Goal: Task Accomplishment & Management: Manage account settings

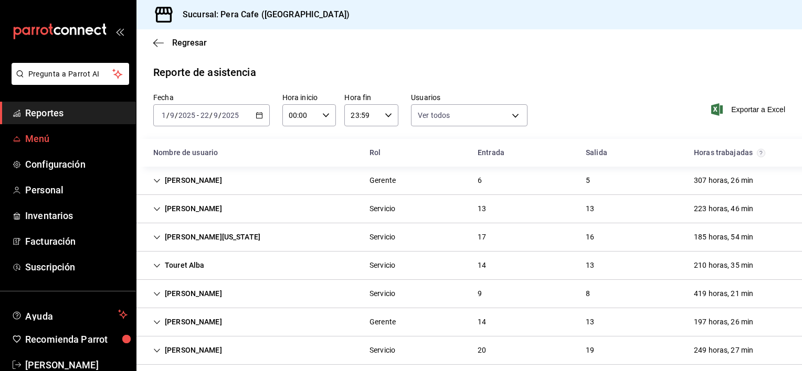
click at [40, 140] on span "Menú" at bounding box center [76, 139] width 102 height 14
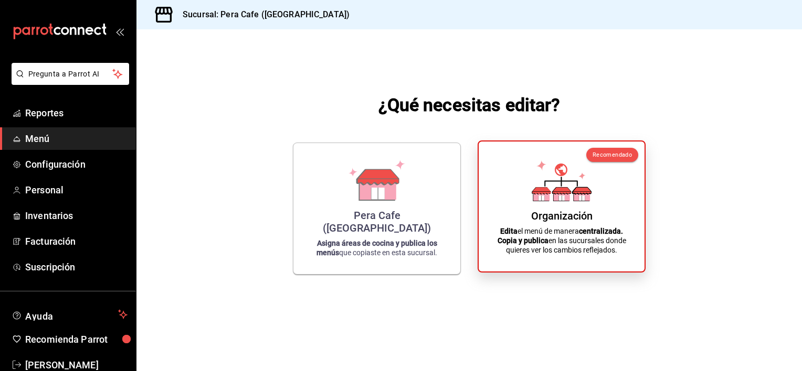
click at [493, 173] on div "Organización Edita el menú de manera centralizada. Copia y publica en las sucur…" at bounding box center [561, 206] width 141 height 113
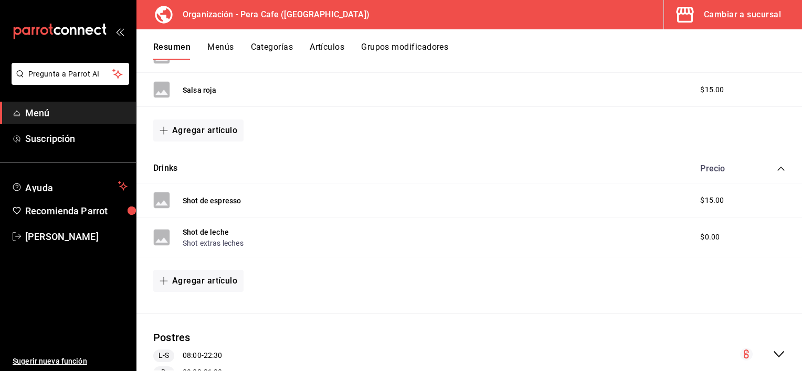
scroll to position [472, 0]
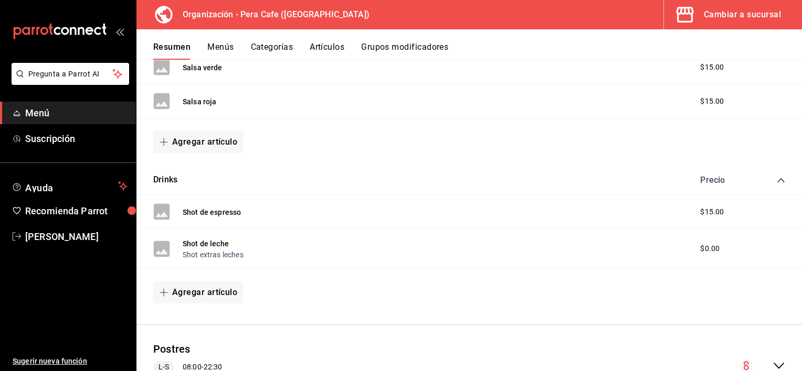
click at [213, 44] on button "Menús" at bounding box center [220, 51] width 26 height 18
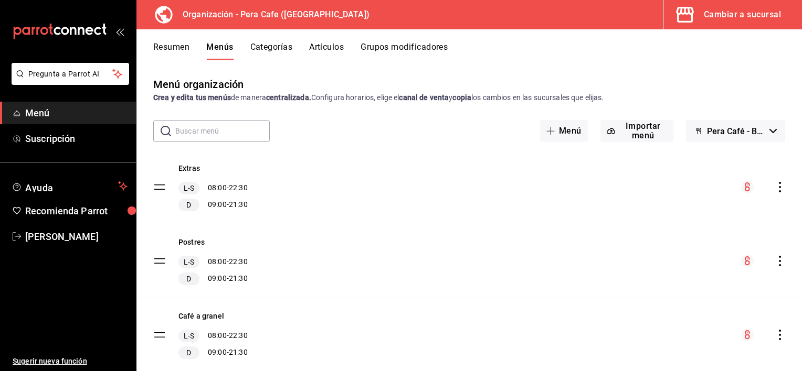
click at [176, 46] on button "Resumen" at bounding box center [171, 51] width 36 height 18
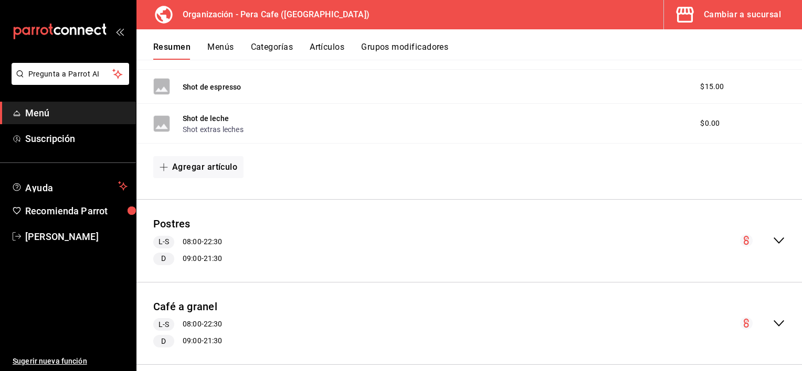
scroll to position [688, 0]
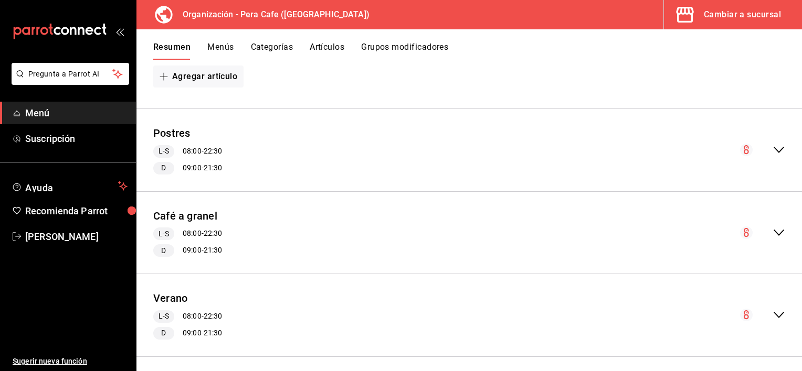
click at [305, 263] on div "Café a granel L-S 08:00 - 22:30 D 09:00 - 21:30" at bounding box center [468, 233] width 665 height 66
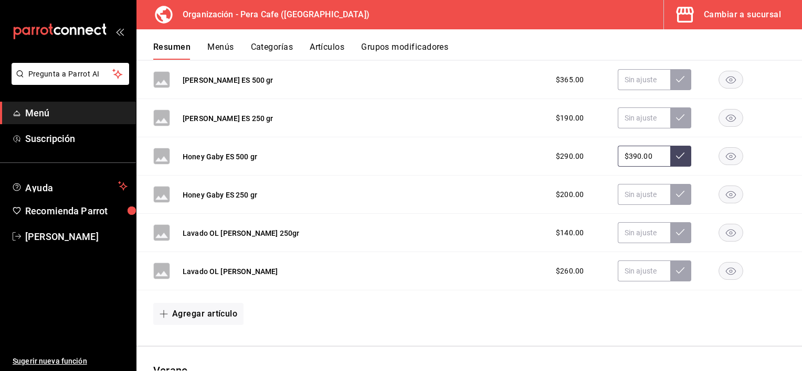
scroll to position [1421, 0]
click at [218, 309] on button "Agregar artículo" at bounding box center [198, 314] width 90 height 22
click at [196, 344] on li "Artículo nuevo" at bounding box center [194, 346] width 82 height 26
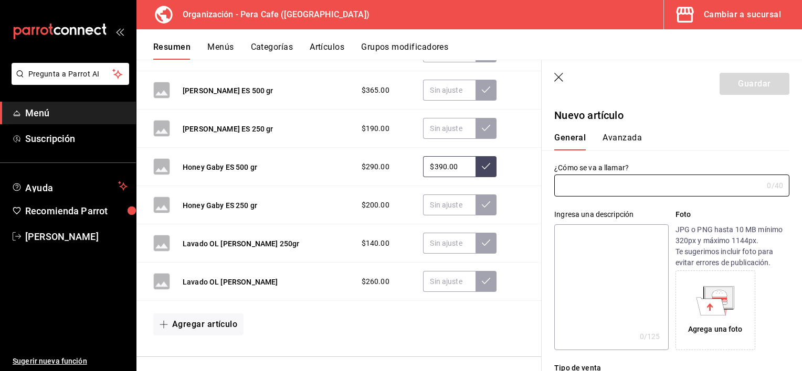
type input "AR-1758570488263"
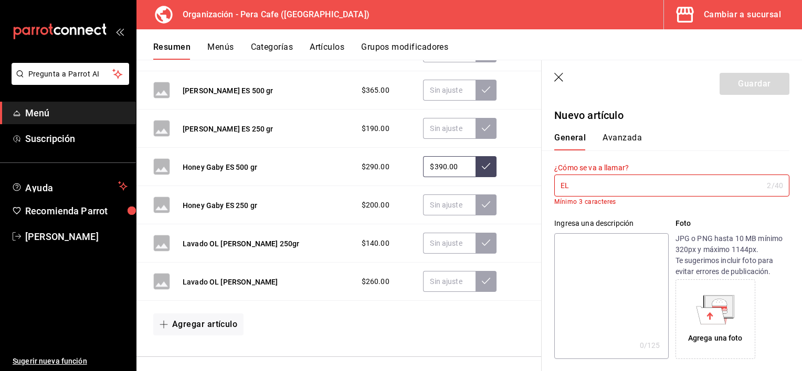
type input "E"
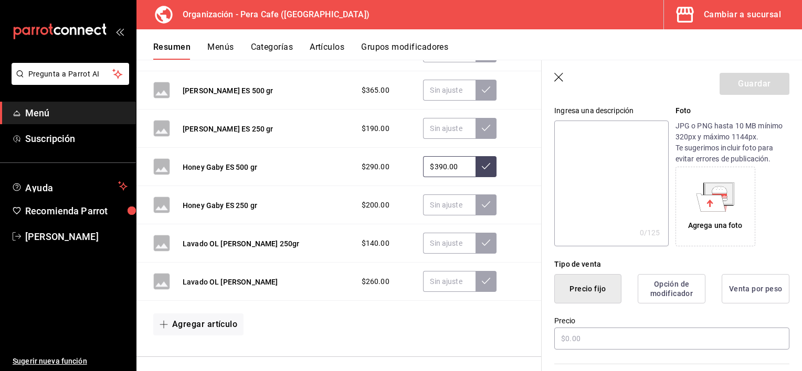
scroll to position [137, 0]
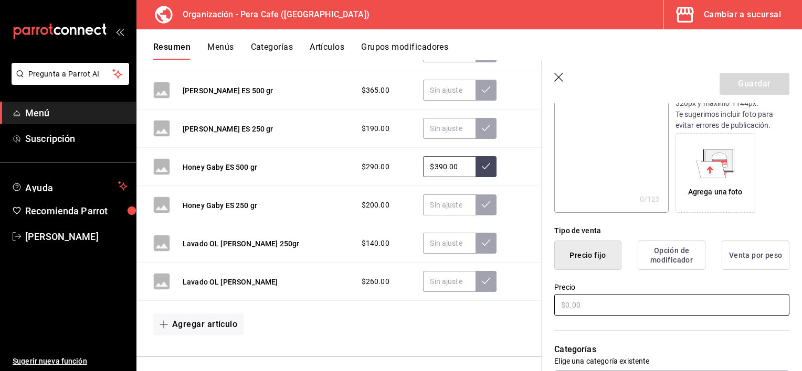
type input "El entusiasmo"
click at [575, 303] on input "text" at bounding box center [671, 305] width 235 height 22
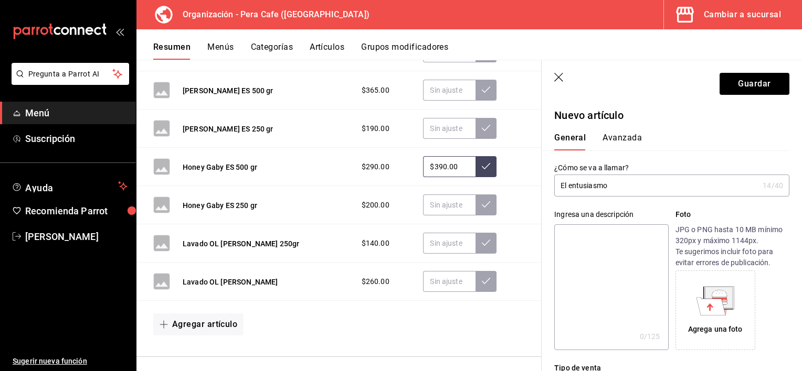
scroll to position [0, 0]
type input "$250.00"
click at [634, 187] on input "El entusiasmo" at bounding box center [656, 185] width 204 height 21
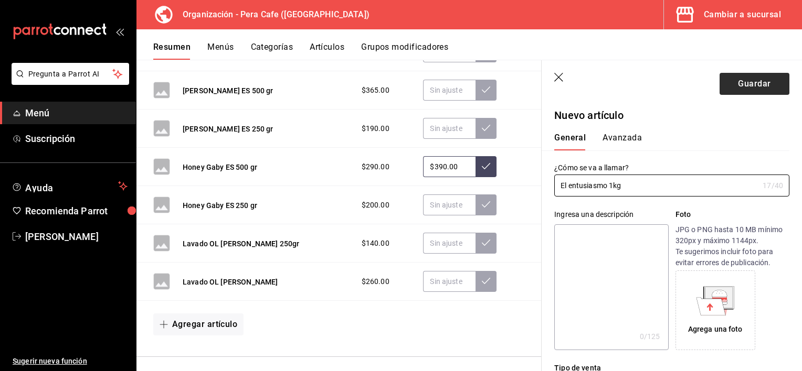
type input "El entusiasmo 1kg"
click at [722, 80] on button "Guardar" at bounding box center [754, 84] width 70 height 22
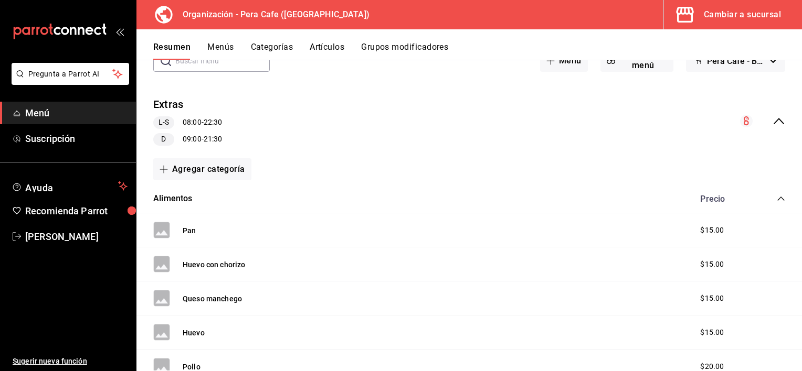
scroll to position [65, 0]
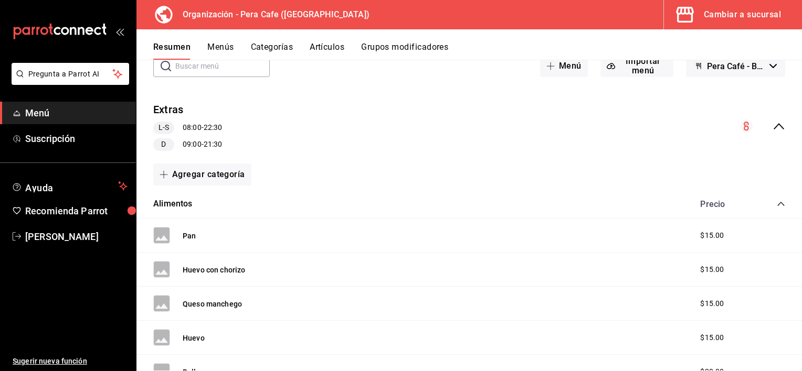
click at [209, 47] on button "Menús" at bounding box center [220, 51] width 26 height 18
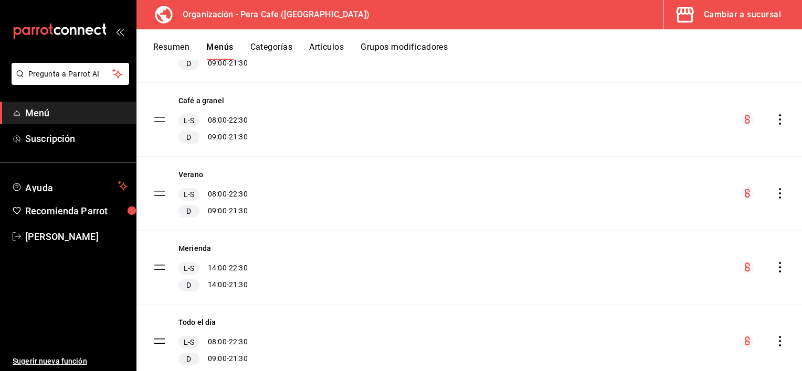
scroll to position [220, 0]
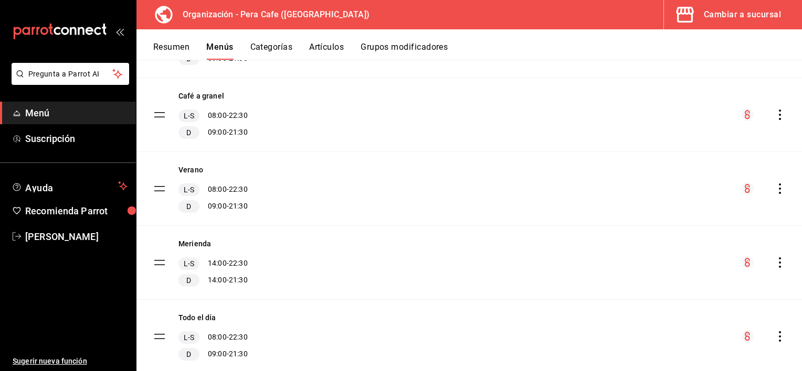
click at [774, 116] on icon "actions" at bounding box center [779, 115] width 10 height 10
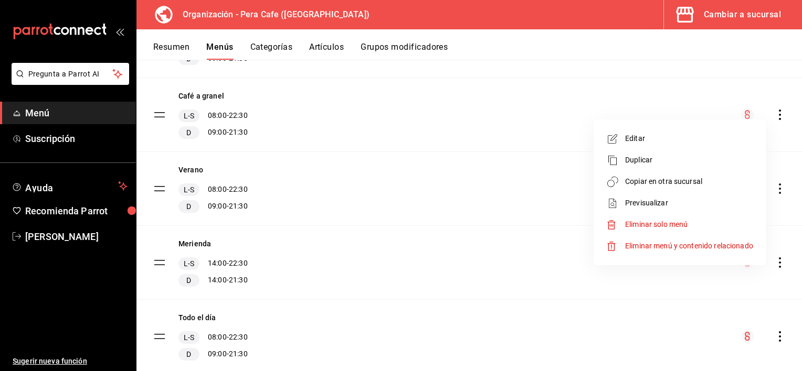
click at [647, 185] on span "Copiar en otra sucursal" at bounding box center [689, 181] width 128 height 11
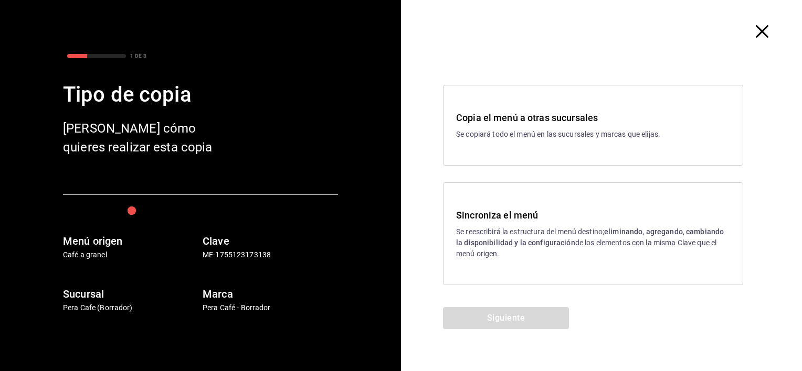
click at [462, 245] on strong "eliminando, agregando, cambiando la disponibilidad y la configuración" at bounding box center [590, 237] width 268 height 19
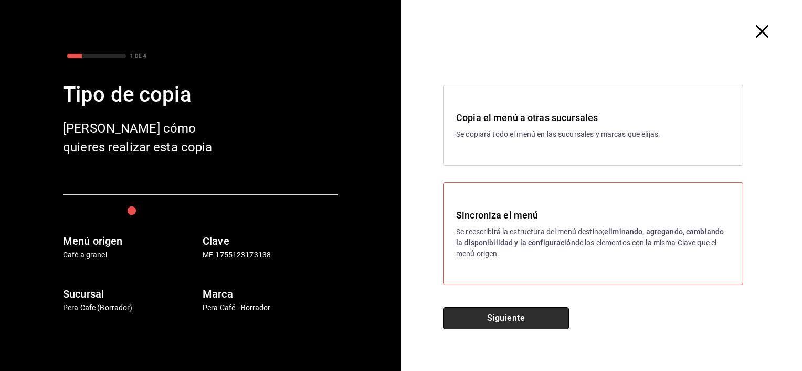
click at [486, 321] on button "Siguiente" at bounding box center [506, 318] width 126 height 22
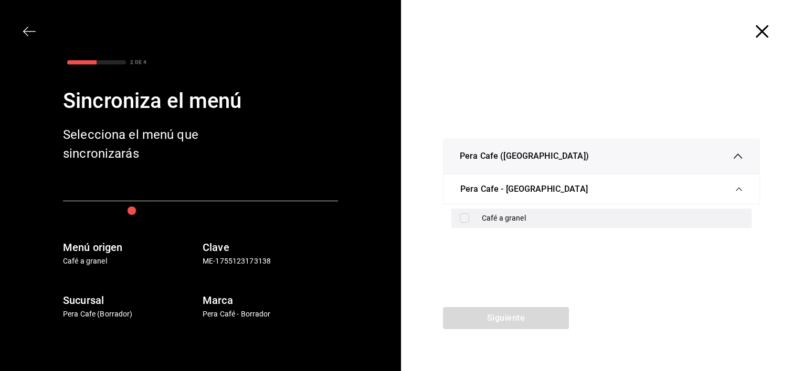
click at [470, 215] on label at bounding box center [467, 218] width 14 height 9
click at [469, 215] on input "checkbox" at bounding box center [464, 218] width 9 height 9
click at [460, 217] on input "checkbox" at bounding box center [464, 218] width 9 height 9
checkbox input "true"
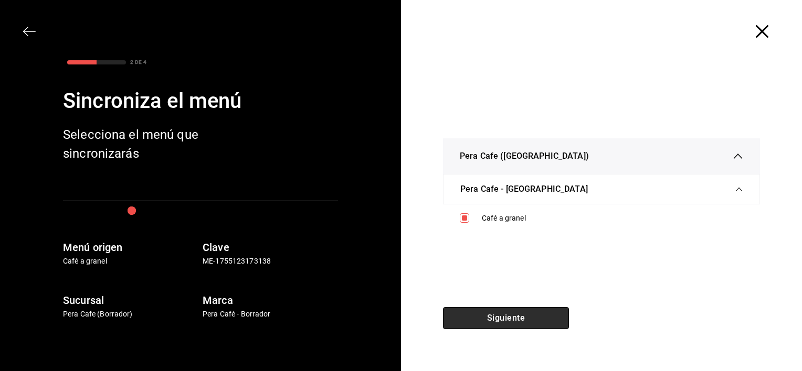
click at [471, 321] on button "Siguiente" at bounding box center [506, 318] width 126 height 22
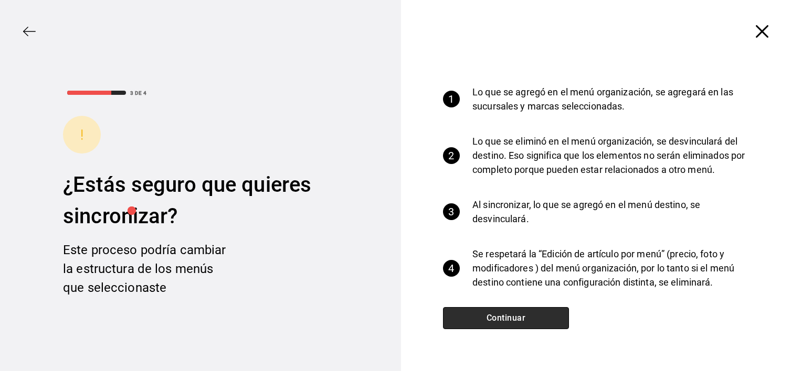
click at [471, 321] on button "Continuar" at bounding box center [506, 318] width 126 height 22
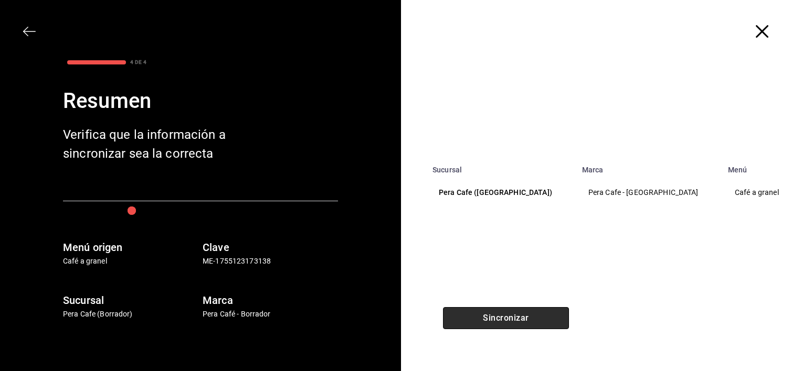
click at [471, 321] on button "Sincronizar" at bounding box center [506, 318] width 126 height 22
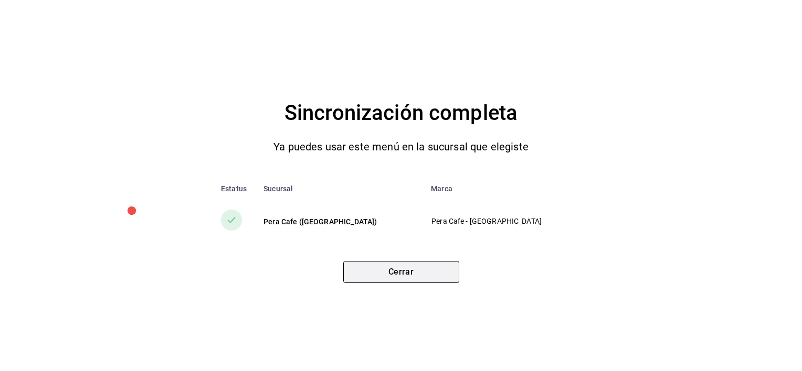
click at [423, 270] on button "Cerrar" at bounding box center [401, 272] width 116 height 22
